Goal: Transaction & Acquisition: Purchase product/service

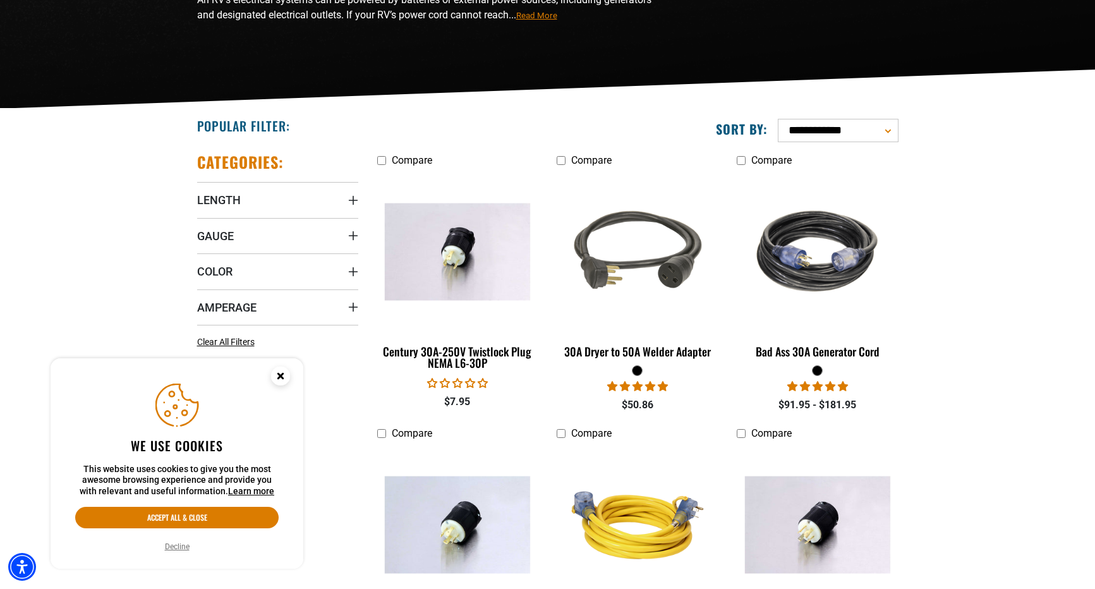
scroll to position [226, 0]
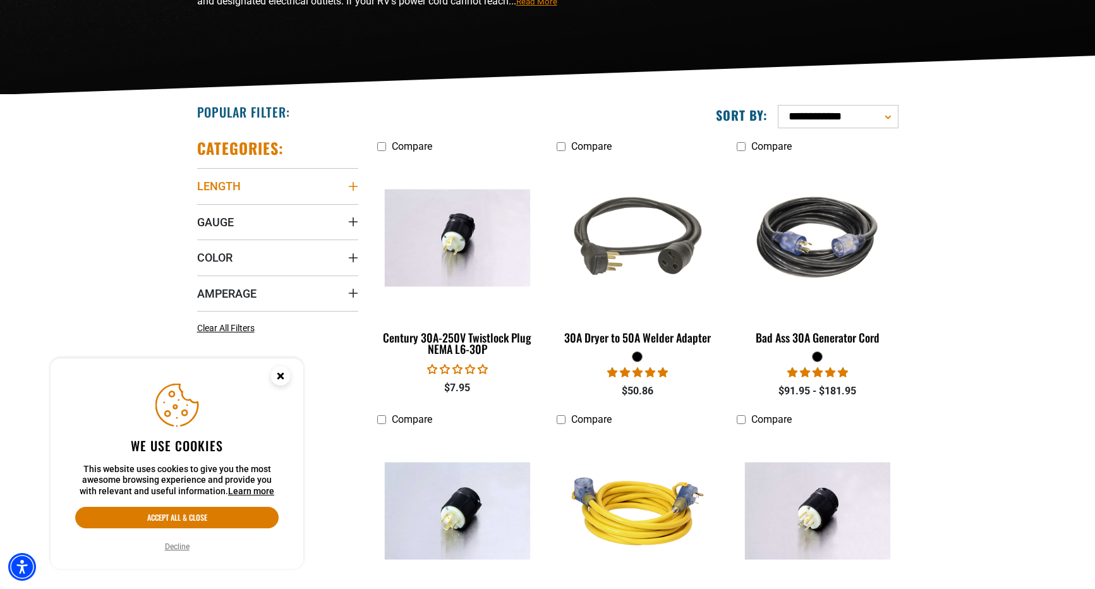
click at [353, 184] on icon "Length" at bounding box center [353, 186] width 10 height 10
click at [202, 252] on icon at bounding box center [202, 254] width 10 height 16
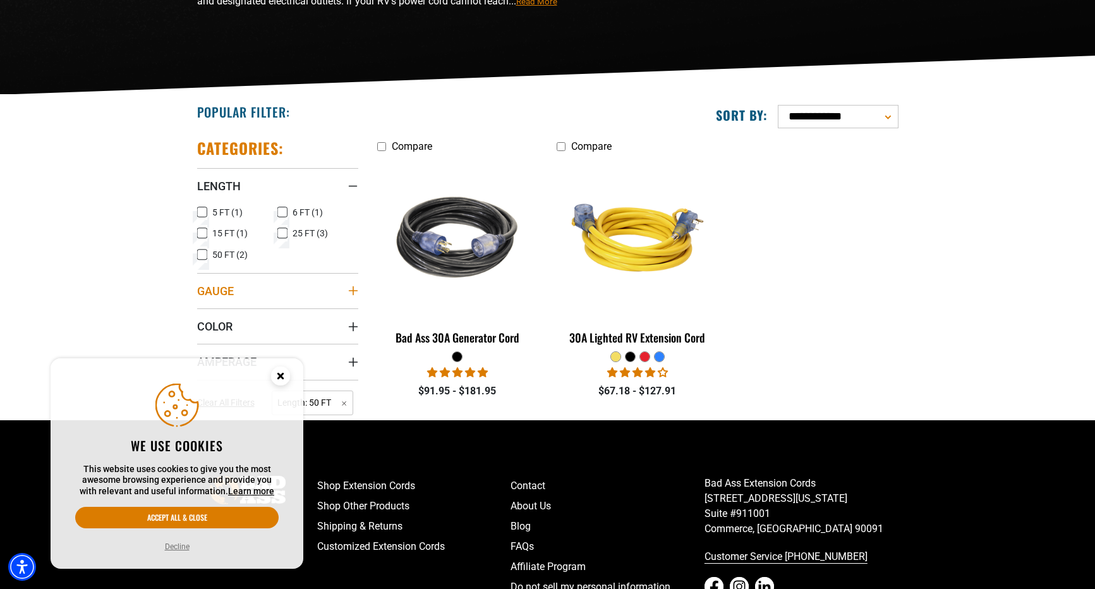
click at [350, 291] on icon "Gauge" at bounding box center [353, 291] width 10 height 10
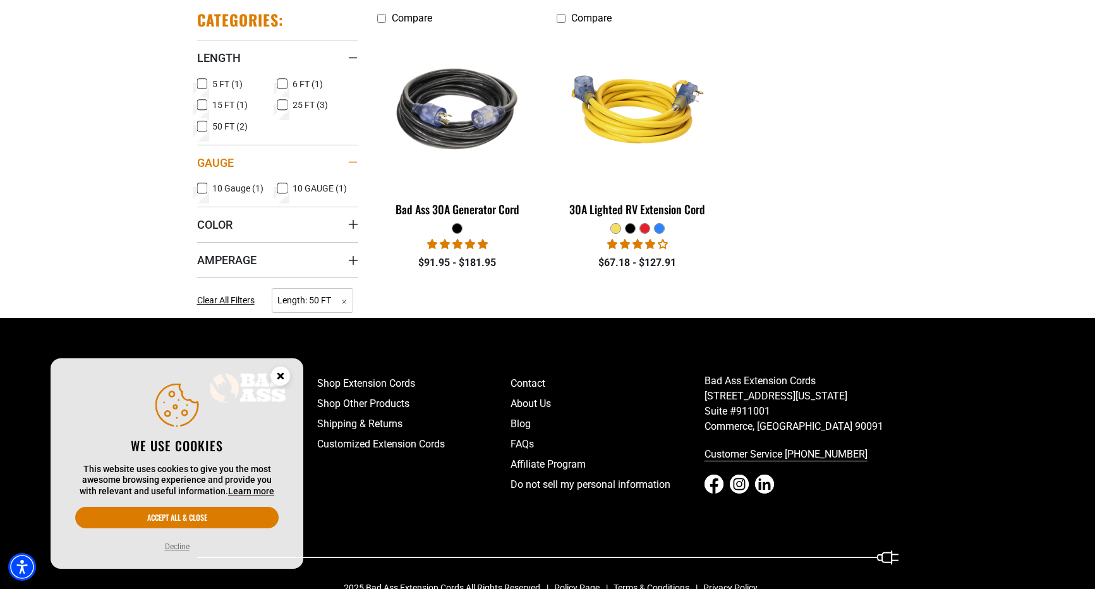
scroll to position [357, 0]
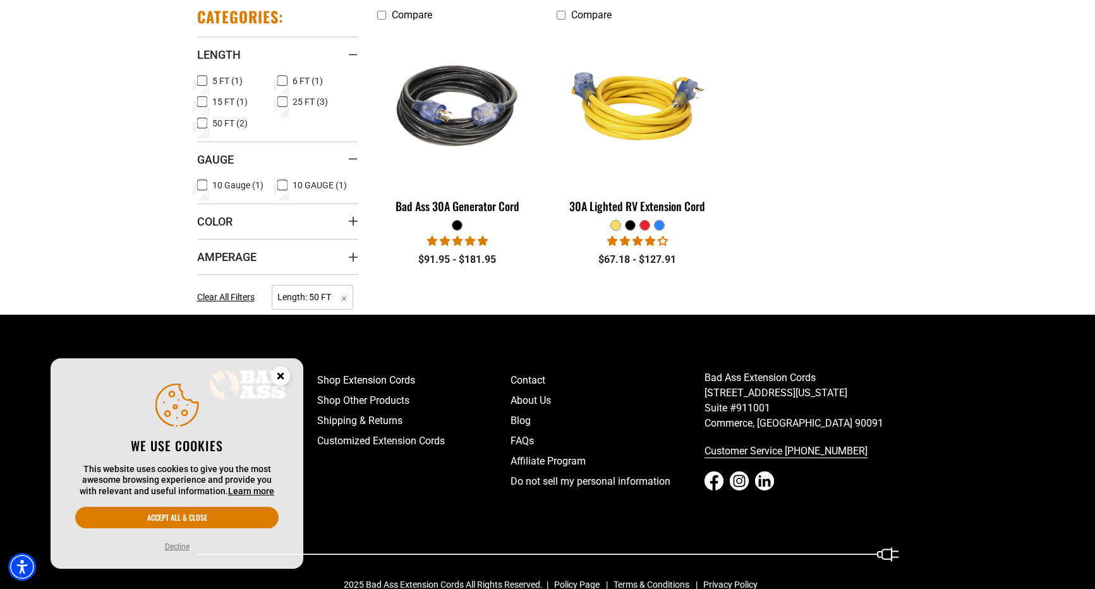
scroll to position [226, 0]
